Goal: Information Seeking & Learning: Learn about a topic

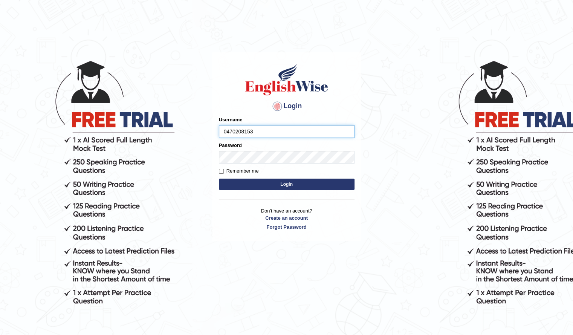
click at [231, 134] on input "0470208153" at bounding box center [287, 131] width 136 height 13
type input "0470208153"
click at [238, 182] on button "Login" at bounding box center [287, 184] width 136 height 11
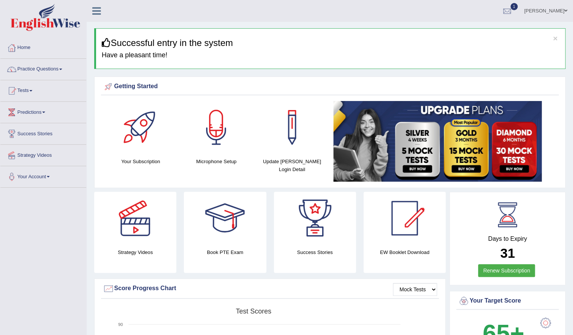
scroll to position [0, 0]
click at [46, 73] on link "Practice Questions" at bounding box center [43, 67] width 86 height 19
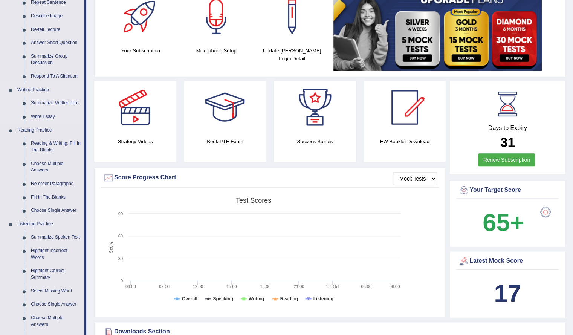
scroll to position [110, 0]
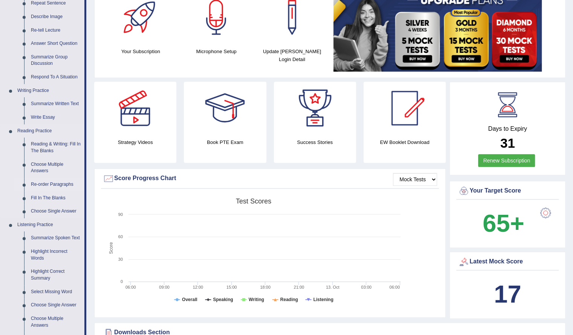
click at [52, 184] on link "Re-order Paragraphs" at bounding box center [56, 185] width 57 height 14
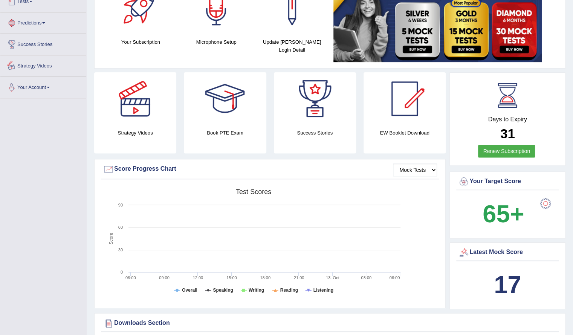
scroll to position [161, 0]
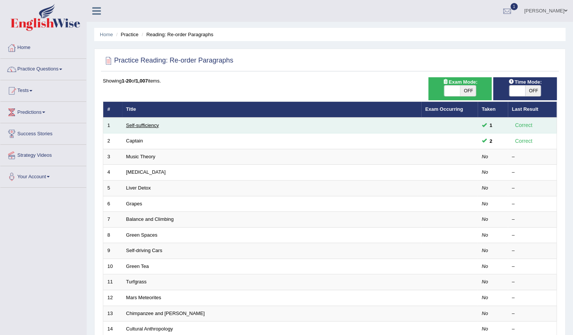
click at [151, 125] on link "Self-sufficiency" at bounding box center [142, 125] width 33 height 6
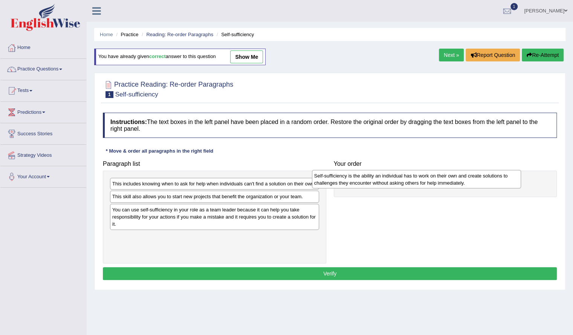
drag, startPoint x: 176, startPoint y: 252, endPoint x: 379, endPoint y: 184, distance: 214.5
click at [379, 184] on div "Self-sufficiency is the ability an individual has to work on their own and crea…" at bounding box center [416, 179] width 209 height 19
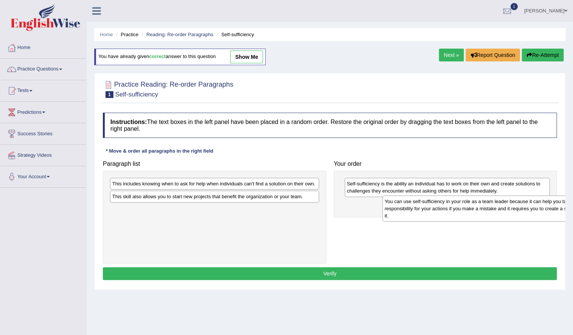
drag, startPoint x: 209, startPoint y: 229, endPoint x: 481, endPoint y: 214, distance: 272.1
click at [481, 214] on div "You can use self-sufficiency in your role as a team leader because it can help …" at bounding box center [486, 209] width 209 height 26
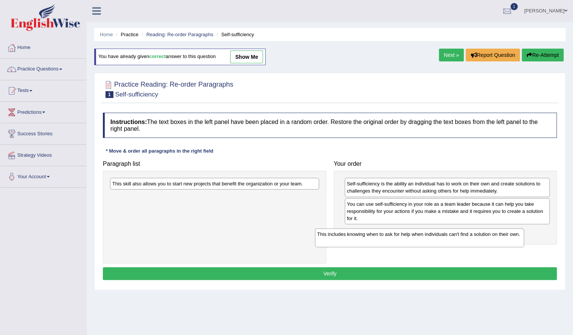
drag, startPoint x: 244, startPoint y: 190, endPoint x: 454, endPoint y: 240, distance: 215.8
click at [454, 240] on div "This includes knowing when to ask for help when individuals can't find a soluti…" at bounding box center [419, 237] width 209 height 19
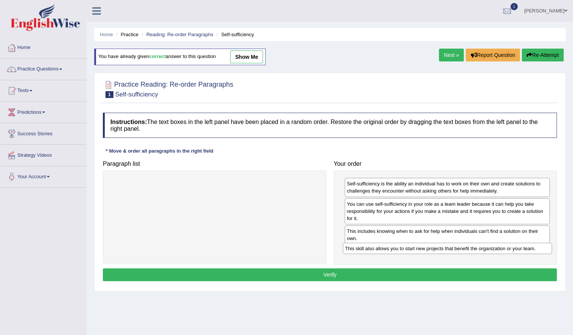
drag, startPoint x: 208, startPoint y: 184, endPoint x: 441, endPoint y: 249, distance: 241.7
click at [441, 249] on div "This skill also allows you to start new projects that benefit the organization …" at bounding box center [447, 248] width 209 height 11
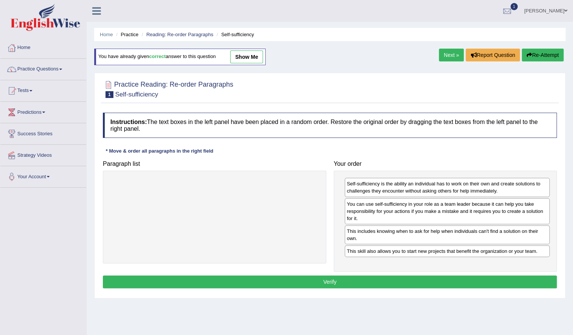
click at [432, 278] on button "Verify" at bounding box center [330, 281] width 454 height 13
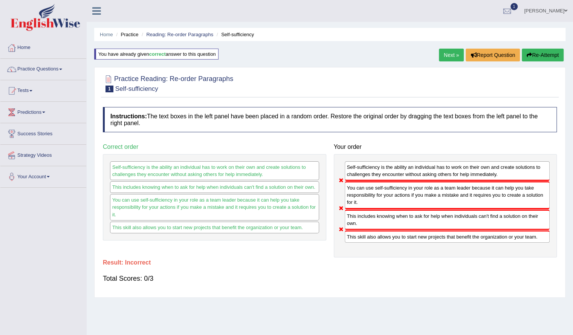
drag, startPoint x: 375, startPoint y: 195, endPoint x: 378, endPoint y: 215, distance: 20.5
click at [378, 215] on div "Self-sufficiency is the ability an individual has to work on their own and crea…" at bounding box center [445, 205] width 223 height 103
click at [449, 50] on link "Next »" at bounding box center [451, 55] width 25 height 13
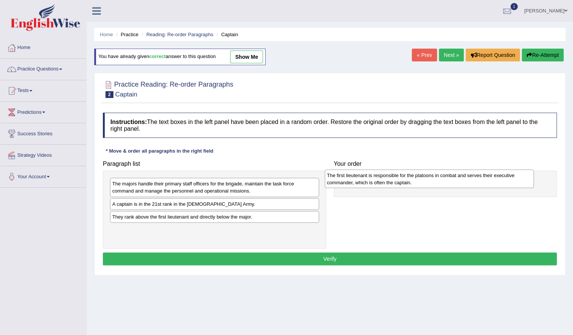
drag, startPoint x: 277, startPoint y: 239, endPoint x: 496, endPoint y: 183, distance: 225.6
click at [496, 183] on div "The first lieutenant is responsible for the platoons in combat and serves their…" at bounding box center [429, 179] width 209 height 19
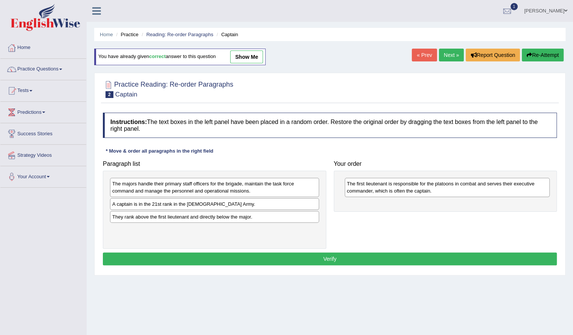
click at [161, 216] on div "They rank above the first lieutenant and directly below the major." at bounding box center [214, 217] width 209 height 12
drag, startPoint x: 161, startPoint y: 203, endPoint x: 411, endPoint y: 205, distance: 249.5
click at [411, 205] on div "A captain is in the 21st rank in the US Army." at bounding box center [463, 205] width 209 height 11
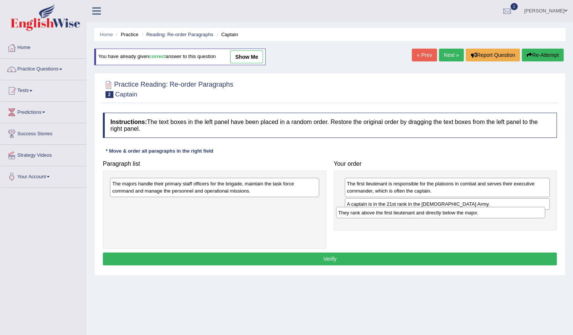
drag, startPoint x: 207, startPoint y: 207, endPoint x: 433, endPoint y: 216, distance: 226.3
click at [433, 216] on div "They rank above the first lieutenant and directly below the major." at bounding box center [440, 212] width 209 height 11
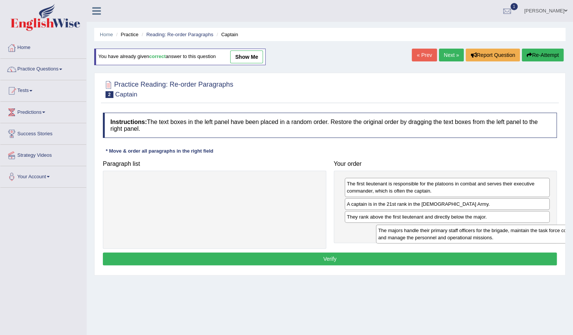
drag, startPoint x: 184, startPoint y: 189, endPoint x: 450, endPoint y: 237, distance: 269.5
click at [450, 237] on div "The majors handle their primary staff officers for the brigade, maintain the ta…" at bounding box center [480, 234] width 209 height 19
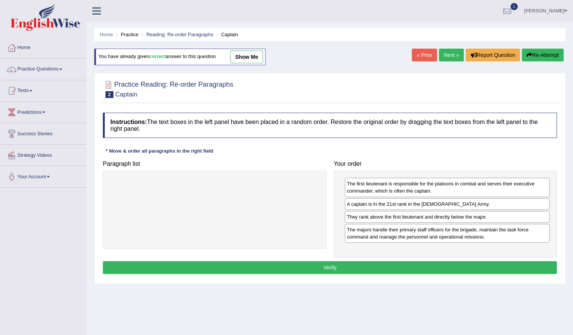
click at [377, 261] on button "Verify" at bounding box center [330, 267] width 454 height 13
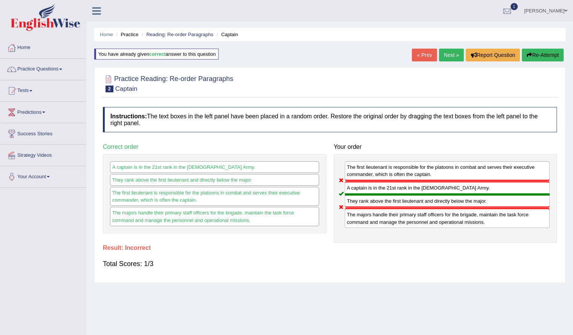
drag, startPoint x: 403, startPoint y: 170, endPoint x: 403, endPoint y: 223, distance: 52.8
click at [403, 223] on div "The first lieutenant is responsible for the platoons in combat and serves their…" at bounding box center [445, 198] width 223 height 89
drag, startPoint x: 403, startPoint y: 223, endPoint x: 305, endPoint y: 224, distance: 98.0
click at [305, 224] on div "Paragraph list Correct order A captain is in the 21st rank in the US Army. They…" at bounding box center [330, 191] width 462 height 102
click at [452, 52] on link "Next »" at bounding box center [451, 55] width 25 height 13
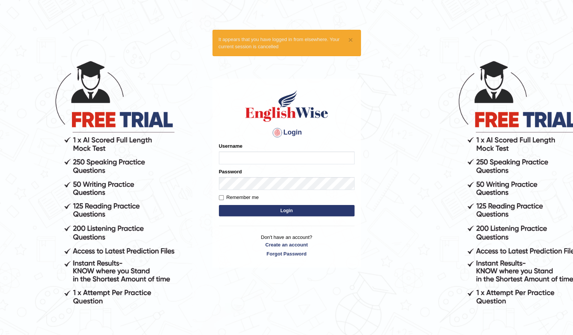
type input "0470208153"
click at [234, 196] on label "Remember me" at bounding box center [239, 198] width 40 height 8
click at [224, 196] on input "Remember me" at bounding box center [221, 197] width 5 height 5
checkbox input "true"
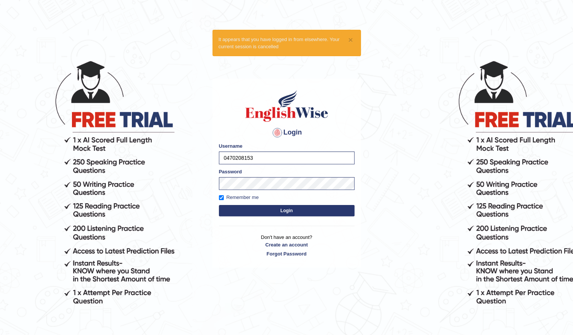
click at [243, 210] on button "Login" at bounding box center [287, 210] width 136 height 11
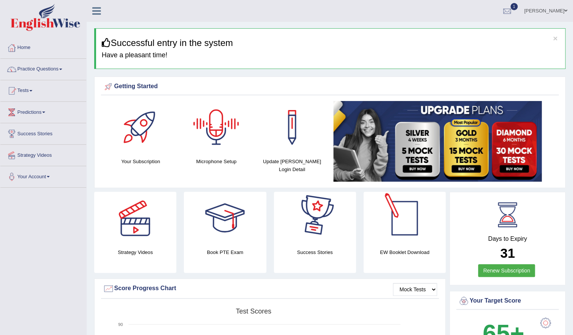
click at [394, 226] on div at bounding box center [404, 218] width 53 height 53
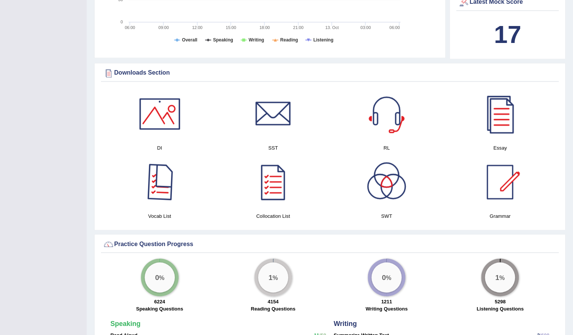
scroll to position [372, 0]
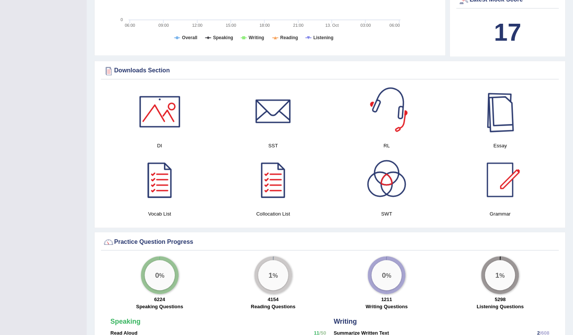
click at [486, 115] on div at bounding box center [500, 111] width 53 height 53
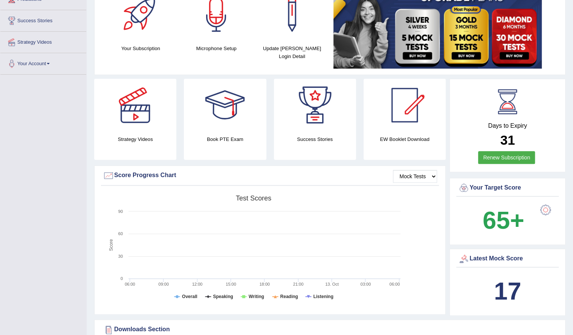
scroll to position [0, 0]
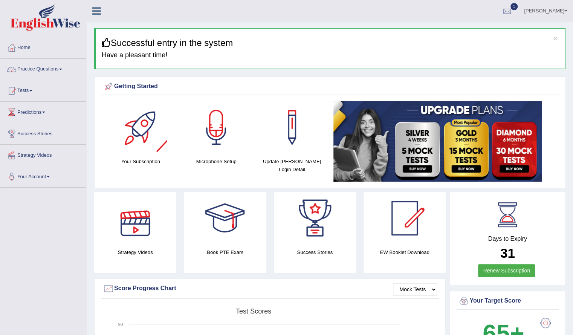
click at [57, 70] on link "Practice Questions" at bounding box center [43, 68] width 86 height 19
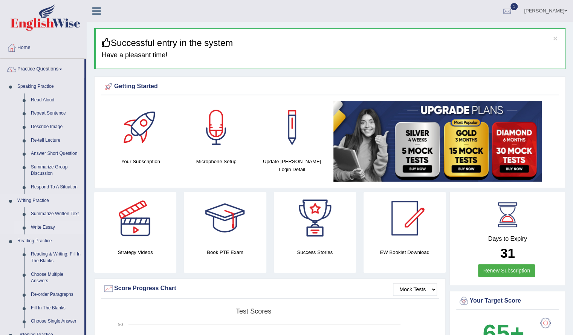
click at [52, 228] on link "Write Essay" at bounding box center [56, 228] width 57 height 14
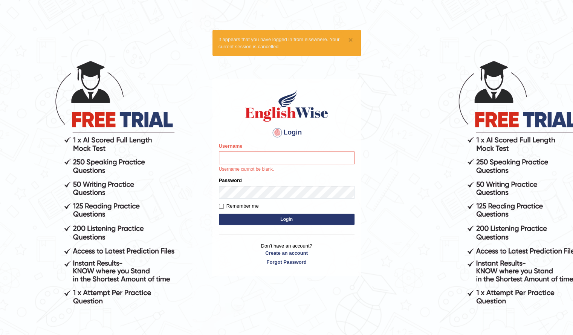
click at [272, 162] on input "Username" at bounding box center [287, 157] width 136 height 13
